Goal: Information Seeking & Learning: Learn about a topic

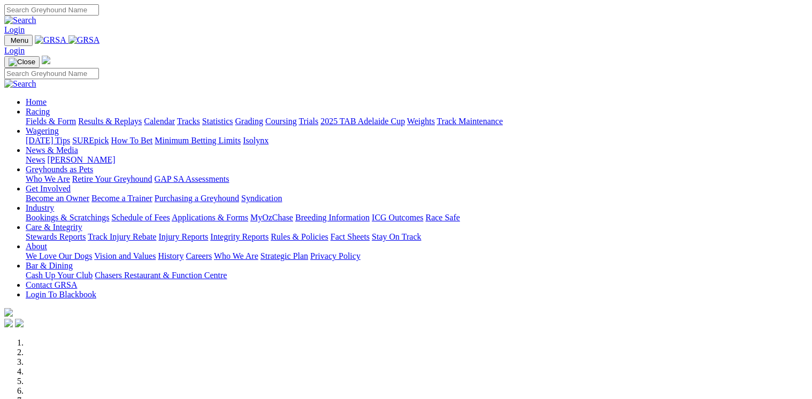
scroll to position [385, 0]
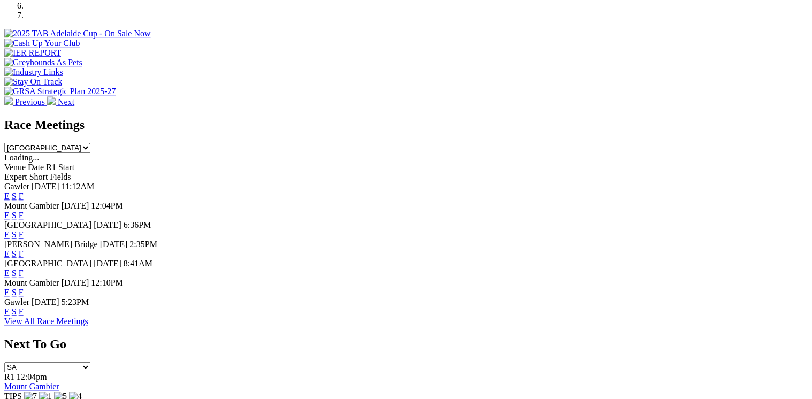
click at [24, 292] on link "F" at bounding box center [21, 292] width 5 height 9
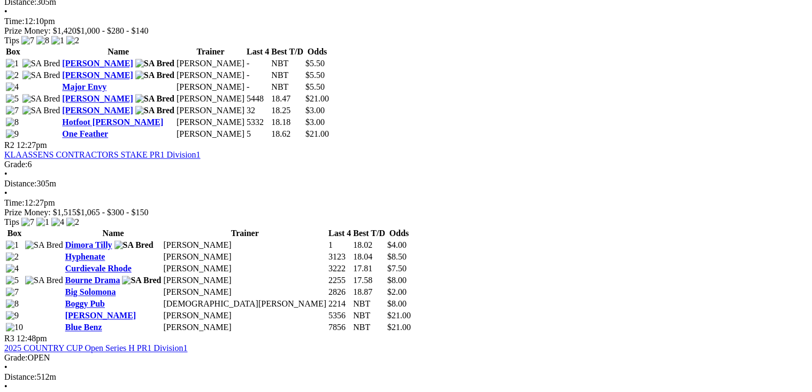
scroll to position [642, 0]
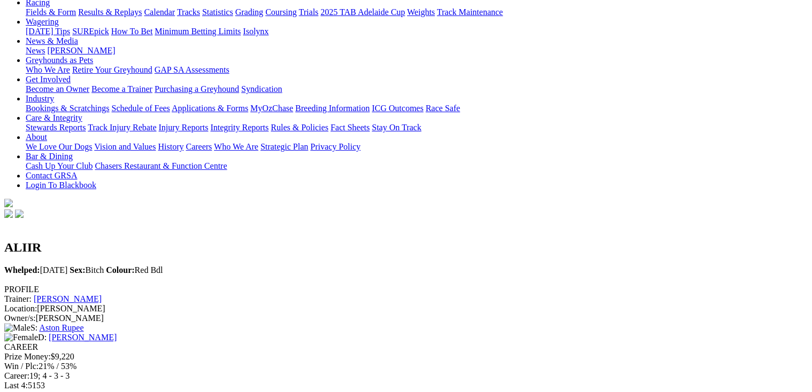
scroll to position [86, 0]
